Goal: Navigation & Orientation: Find specific page/section

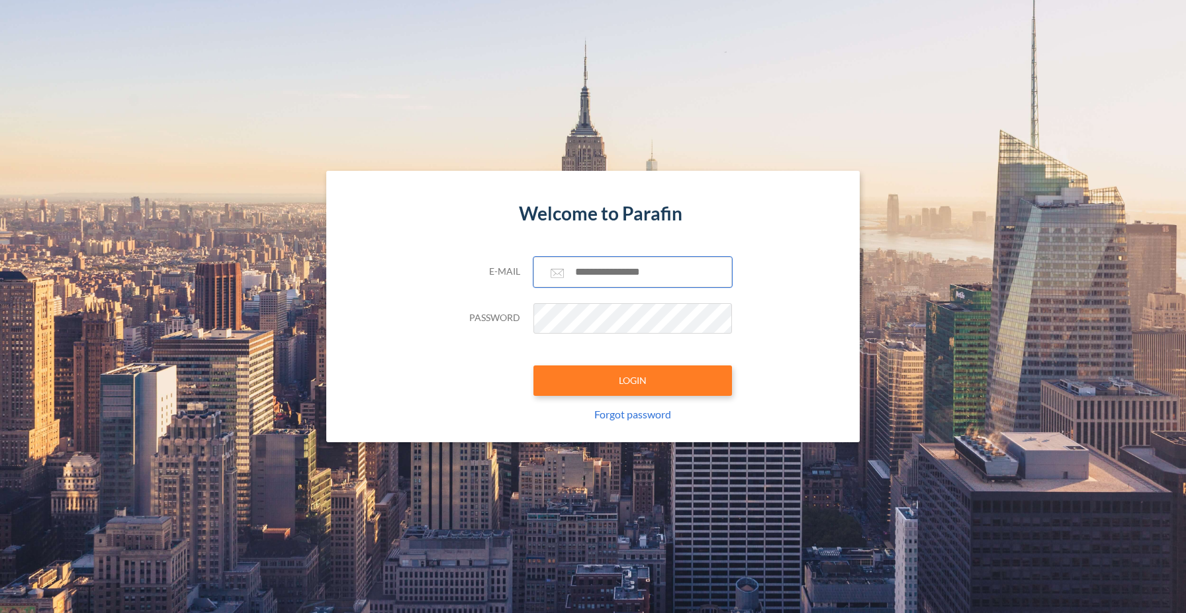
click at [598, 279] on input "text" at bounding box center [632, 272] width 198 height 30
type input "**********"
click at [548, 390] on button "LOGIN" at bounding box center [632, 380] width 198 height 30
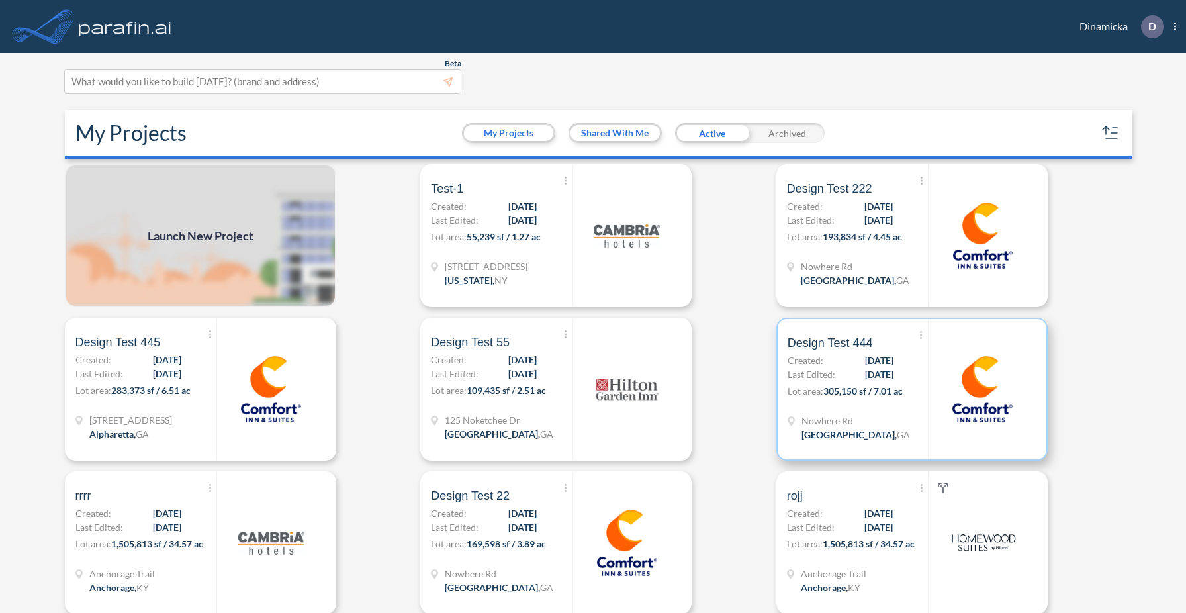
click at [861, 414] on div "Nowhere Rd [GEOGRAPHIC_DATA] , [GEOGRAPHIC_DATA]" at bounding box center [857, 429] width 140 height 31
